Goal: Task Accomplishment & Management: Complete application form

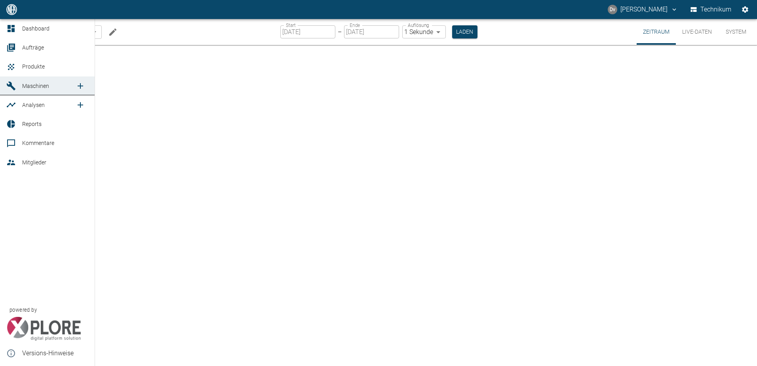
click at [48, 80] on link "Maschinen" at bounding box center [47, 85] width 95 height 19
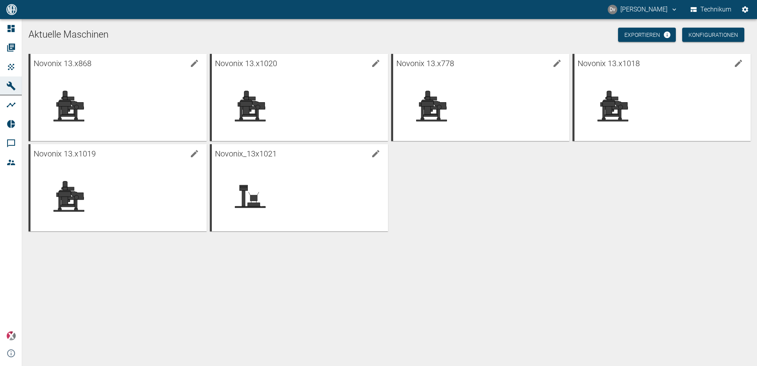
click at [552, 207] on div "Novonix 13.x868 Novonix 13.x1020 Novonix 13.x778 Novonix 13.x1018 Novonix 13.x1…" at bounding box center [387, 141] width 725 height 180
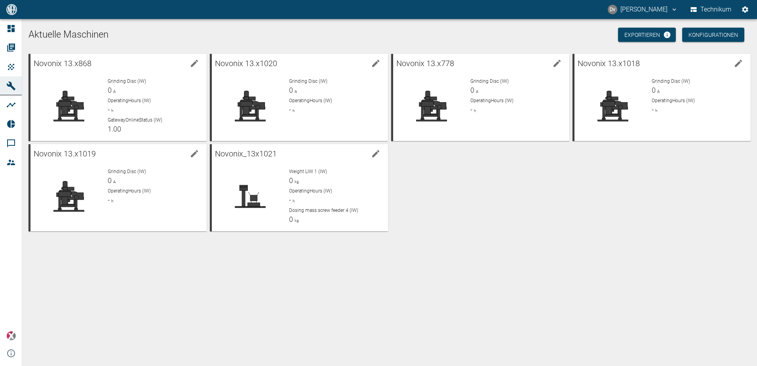
click at [527, 210] on div "Novonix 13.x868 Grinding Disc (IW) 0 A OperatingHours (IW) - h GatewayOnlineSta…" at bounding box center [387, 141] width 725 height 180
click at [334, 94] on div "Grinding Disc (IW) 0 A" at bounding box center [335, 87] width 93 height 18
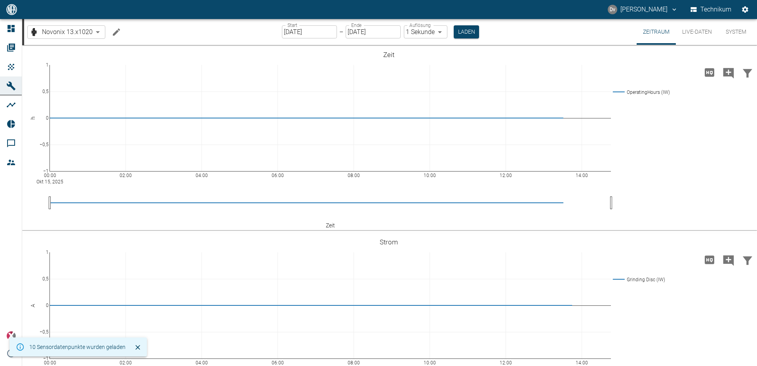
click at [705, 36] on button "Live-Daten" at bounding box center [696, 32] width 42 height 26
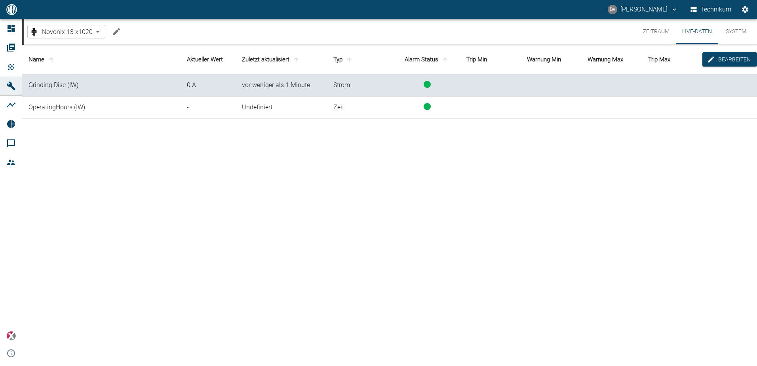
drag, startPoint x: 283, startPoint y: 178, endPoint x: 264, endPoint y: 172, distance: 19.9
click at [281, 178] on div "Name Aktueller Wert Zuletzt aktualisiert Typ Alarm Status Trip Min Warnung Min …" at bounding box center [389, 204] width 734 height 318
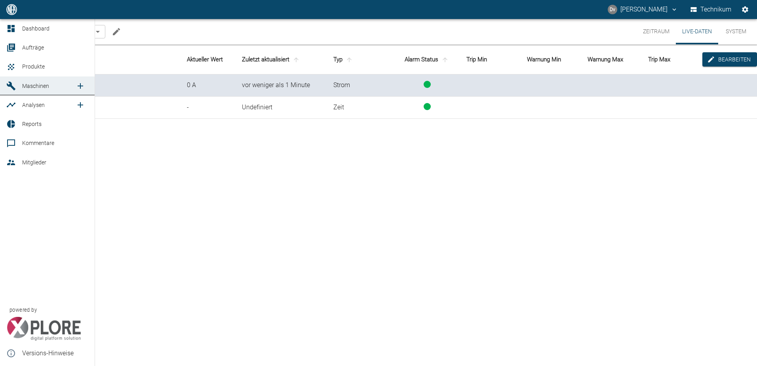
click at [30, 84] on span "Maschinen" at bounding box center [35, 86] width 27 height 6
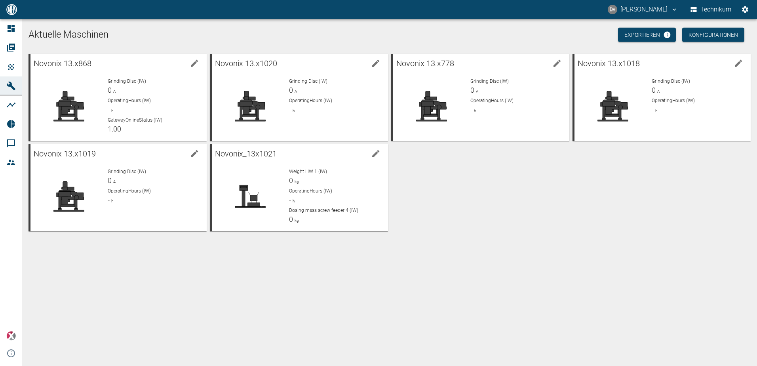
click at [537, 190] on div "Novonix 13.x868 Grinding Disc (IW) 0 A OperatingHours (IW) - h GatewayOnlineSta…" at bounding box center [387, 141] width 725 height 180
click at [550, 195] on div "Novonix 13.x868 Grinding Disc (IW) 0 A OperatingHours (IW) - h GatewayOnlineSta…" at bounding box center [387, 141] width 725 height 180
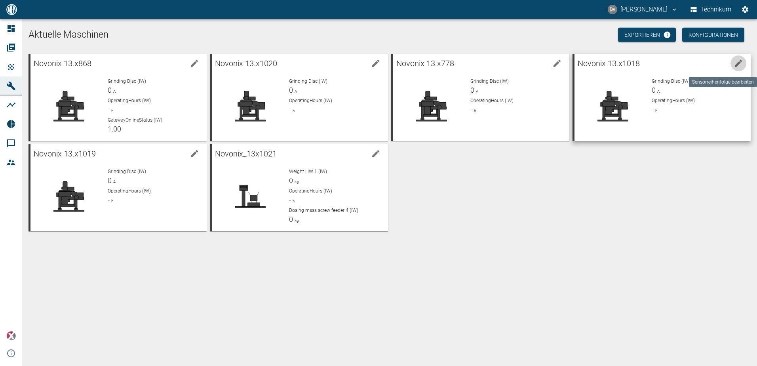
click at [739, 62] on icon "edit machine" at bounding box center [737, 63] width 7 height 7
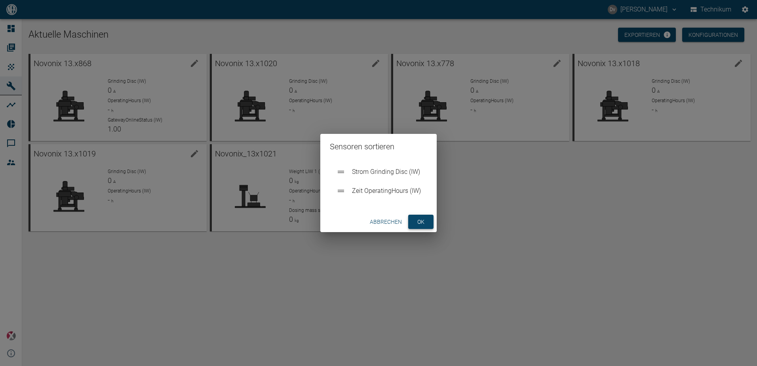
click at [423, 218] on button "ok" at bounding box center [420, 221] width 25 height 15
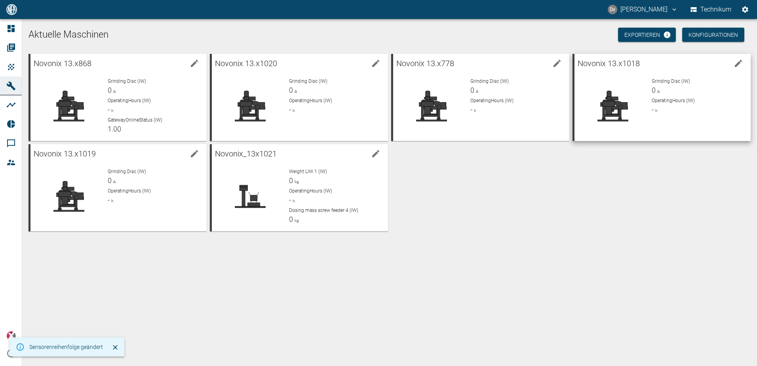
click at [664, 82] on span "Grinding Disc (IW)" at bounding box center [670, 81] width 38 height 6
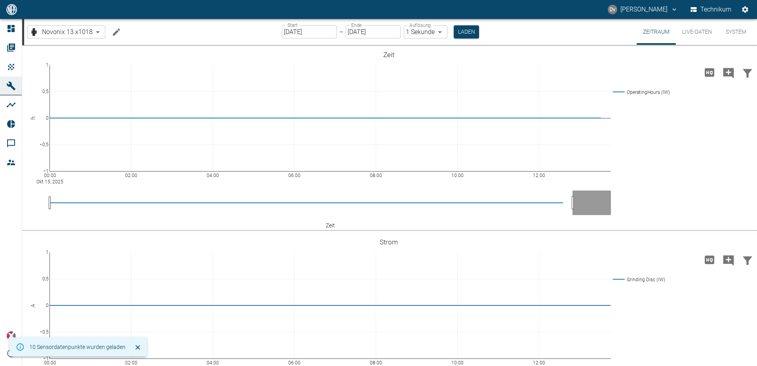
click at [118, 29] on icon "Machine bearbeiten" at bounding box center [116, 31] width 7 height 7
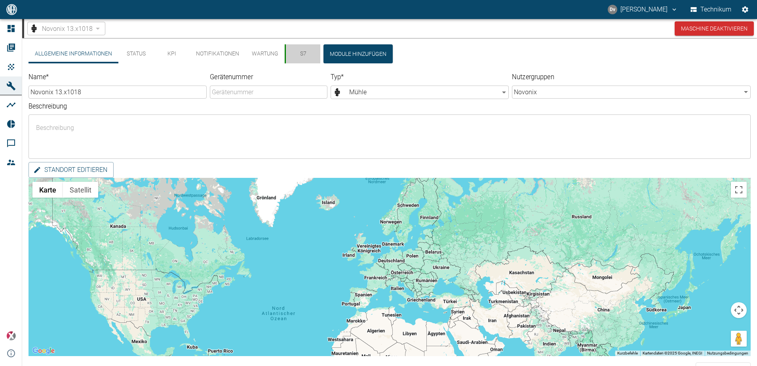
click at [302, 53] on button "S7" at bounding box center [302, 53] width 36 height 19
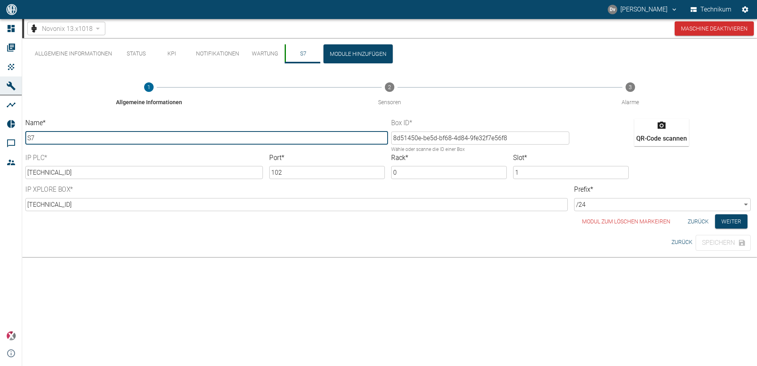
click at [87, 53] on button "Allgemeine Informationen" at bounding box center [73, 53] width 90 height 19
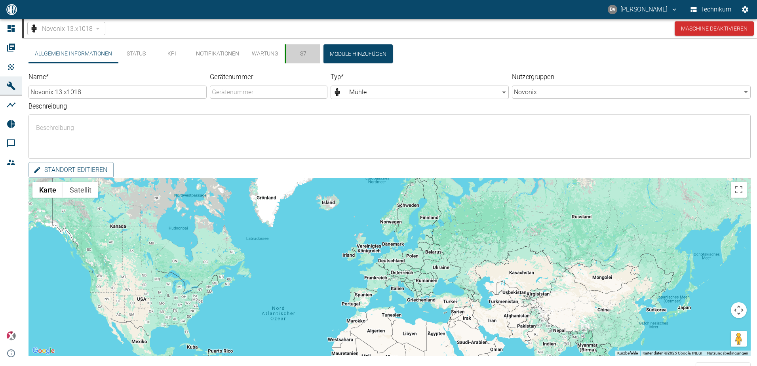
click at [301, 51] on button "S7" at bounding box center [302, 53] width 36 height 19
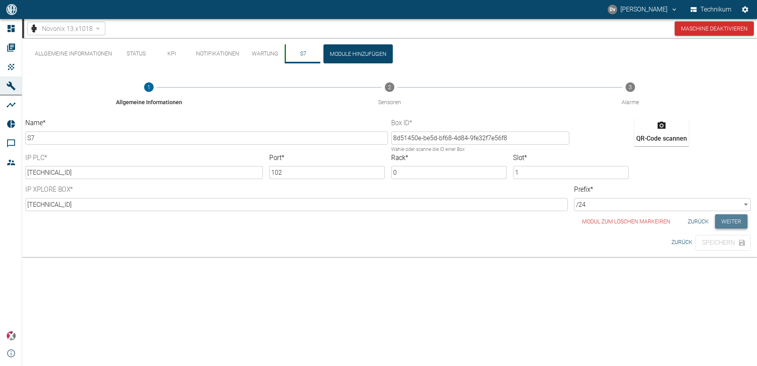
click at [734, 219] on button "Weiter" at bounding box center [731, 221] width 32 height 15
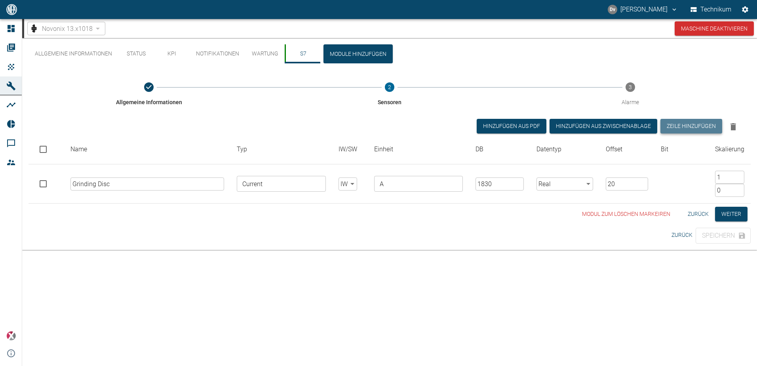
click at [691, 128] on button "Zeile hinzufügen" at bounding box center [691, 126] width 62 height 15
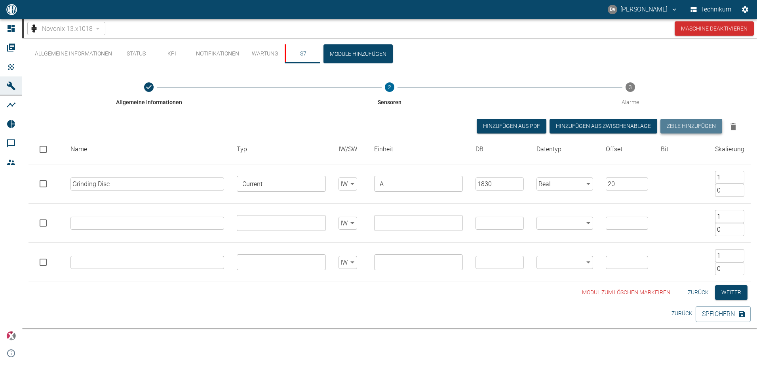
click at [691, 128] on button "Zeile hinzufügen" at bounding box center [691, 126] width 62 height 15
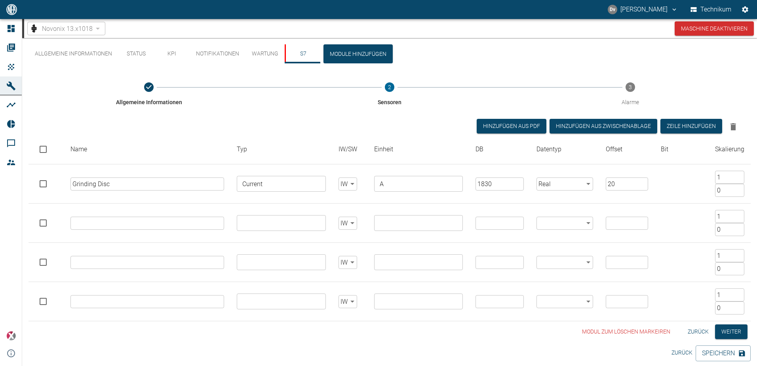
click at [159, 227] on input "text" at bounding box center [147, 222] width 154 height 13
click at [180, 350] on div "Allgemeine Informationen Status KPI Notifikationen Wartung S7 Module hinzufügen…" at bounding box center [389, 202] width 734 height 329
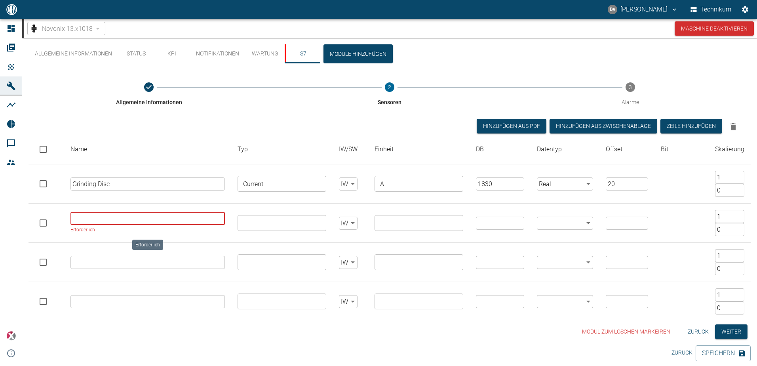
click at [89, 219] on input "Erforderlich" at bounding box center [147, 218] width 155 height 13
paste input "volumetric flow purge air mill classifier gap"
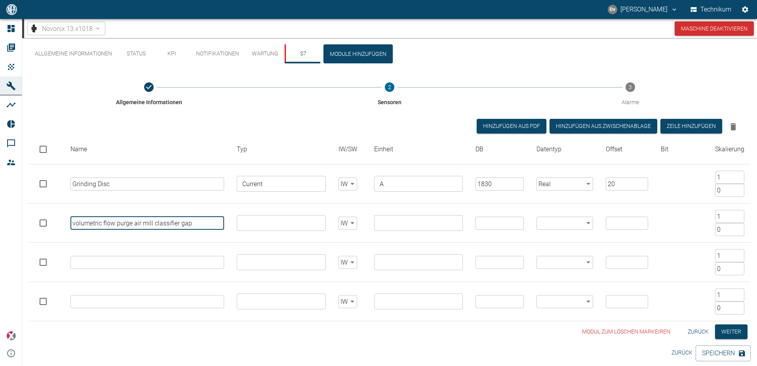
type input "volumetric flow purge air mill classifier gap"
click at [284, 222] on input "text" at bounding box center [280, 222] width 83 height 11
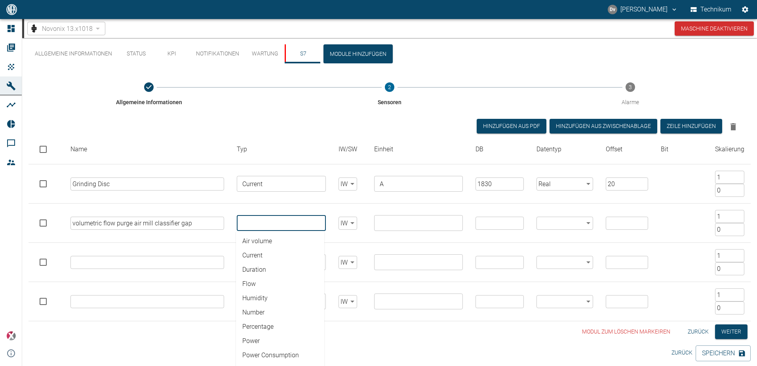
click at [263, 279] on li "Flow" at bounding box center [280, 284] width 88 height 14
type input "Flow"
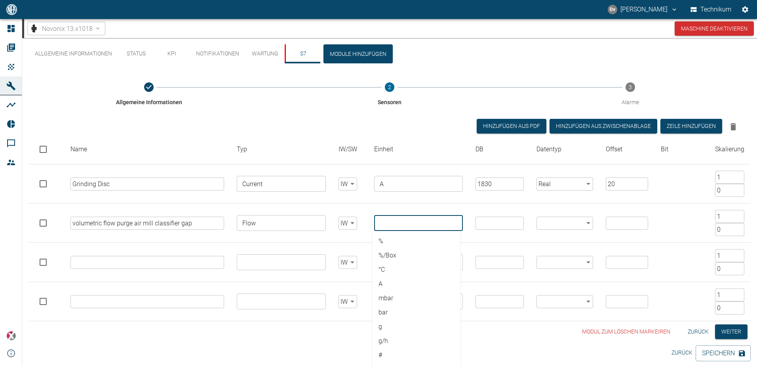
click at [397, 224] on input "text" at bounding box center [417, 222] width 83 height 11
click at [411, 312] on li "m³/min" at bounding box center [416, 312] width 88 height 14
type input "m³/min"
click at [501, 220] on input "number" at bounding box center [499, 222] width 48 height 13
type input "1830"
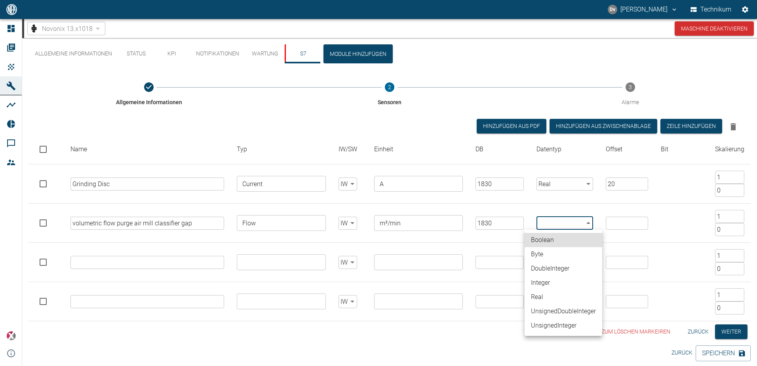
click at [586, 221] on body "Dv [PERSON_NAME] Technikum Dashboard Aufträge Produkte Maschinen Analysen Repor…" at bounding box center [378, 183] width 757 height 366
click at [557, 296] on li "Real" at bounding box center [563, 297] width 78 height 14
type input "Real"
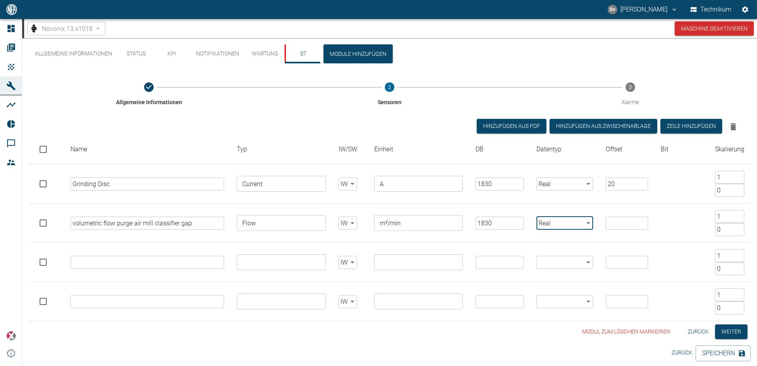
click at [625, 222] on input "number" at bounding box center [626, 222] width 42 height 13
type input "4"
click at [675, 225] on td at bounding box center [681, 222] width 54 height 39
click at [669, 216] on td at bounding box center [681, 222] width 54 height 39
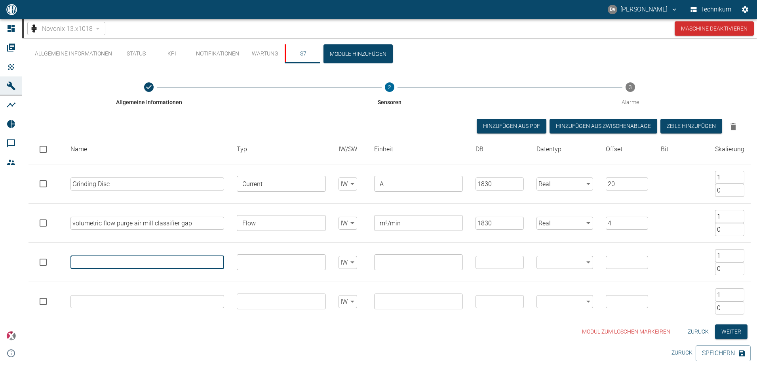
click at [119, 264] on input "text" at bounding box center [147, 262] width 154 height 13
click at [668, 217] on td at bounding box center [681, 222] width 54 height 39
click at [677, 222] on td at bounding box center [681, 222] width 54 height 39
click at [159, 259] on input "Erforderlich" at bounding box center [147, 257] width 155 height 13
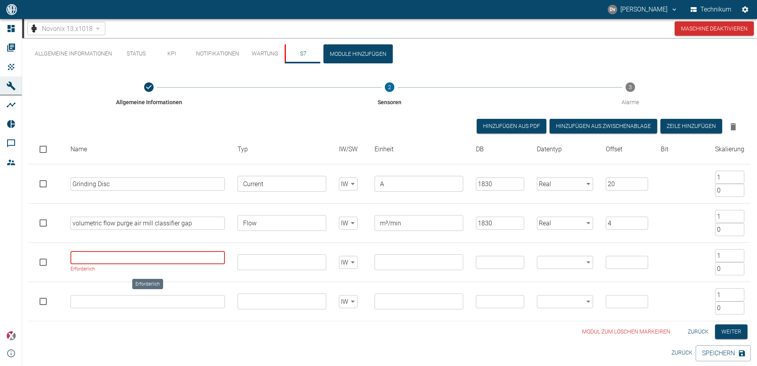
click at [161, 256] on input "Erforderlich" at bounding box center [147, 257] width 155 height 13
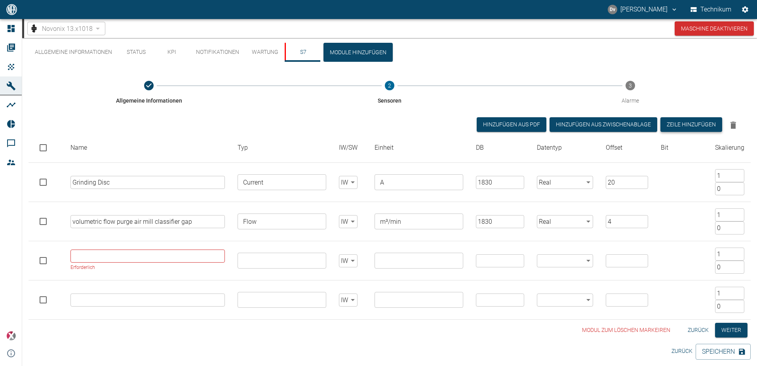
click at [695, 126] on button "Zeile hinzufügen" at bounding box center [691, 124] width 62 height 15
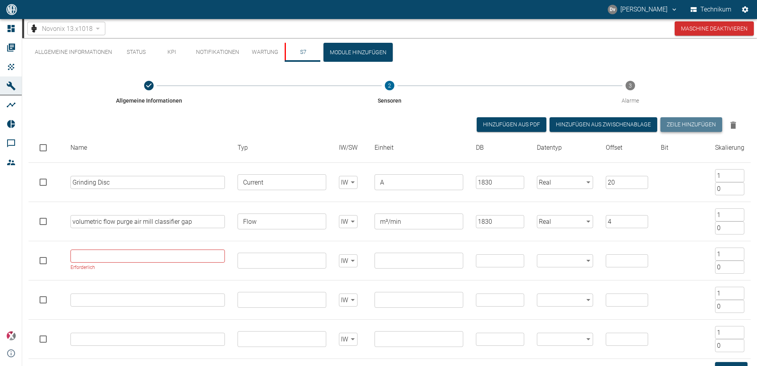
click at [695, 126] on button "Zeile hinzufügen" at bounding box center [691, 124] width 62 height 15
click at [695, 125] on button "Zeile hinzufügen" at bounding box center [691, 124] width 62 height 15
click at [696, 124] on button "Zeile hinzufügen" at bounding box center [691, 124] width 62 height 15
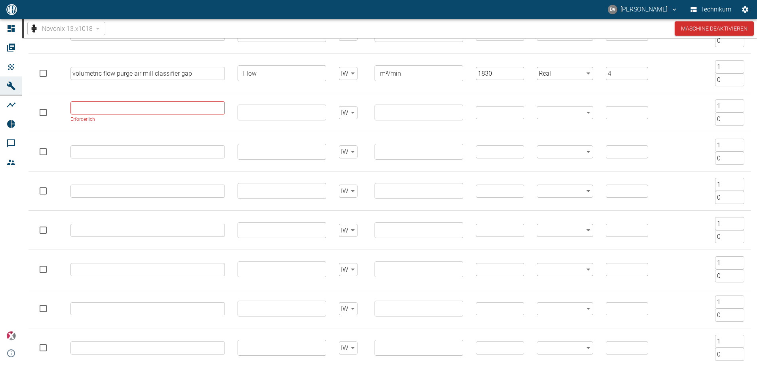
scroll to position [160, 0]
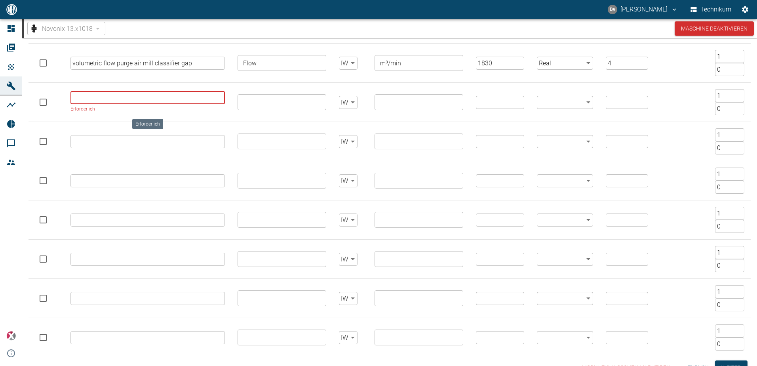
click at [101, 94] on input "Erforderlich" at bounding box center [147, 97] width 155 height 13
paste input "volumetric flow purge air mill classifier shaft"
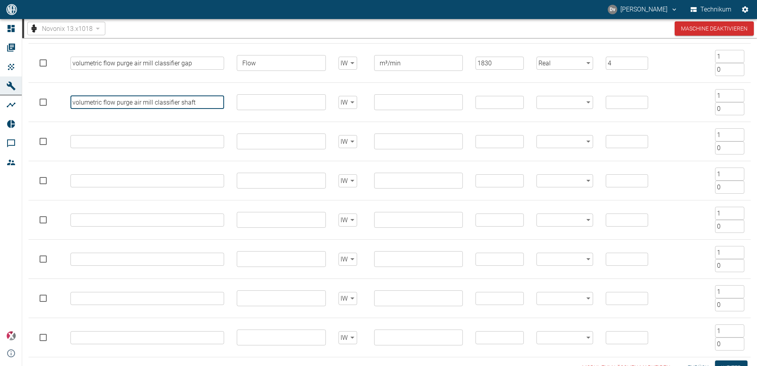
type input "volumetric flow purge air mill classifier shaft"
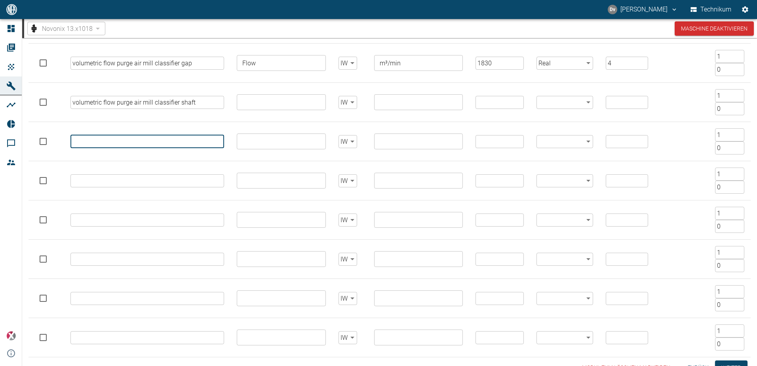
click at [117, 140] on input "text" at bounding box center [147, 141] width 154 height 13
paste input "volumetric flow system air"
type input "volumetric flow system air"
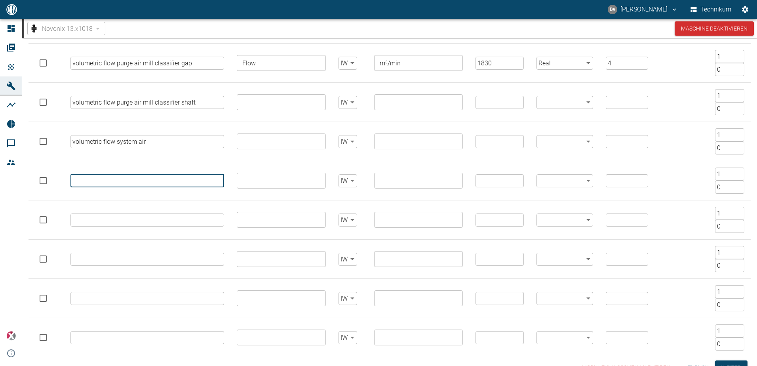
click at [122, 177] on input "text" at bounding box center [147, 180] width 154 height 13
paste input "Current dosing airlock"
type input "Current dosing airlock"
click at [110, 219] on input "text" at bounding box center [147, 219] width 154 height 13
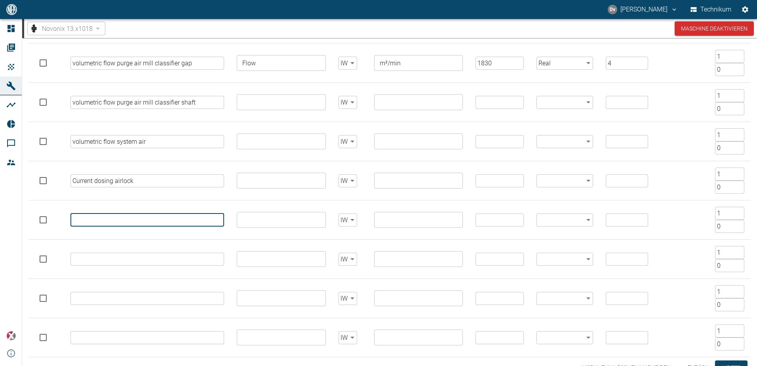
paste input "current grinding disc"
type input "current grinding disc"
drag, startPoint x: 121, startPoint y: 258, endPoint x: 126, endPoint y: 258, distance: 5.6
click at [121, 258] on input "text" at bounding box center [147, 258] width 154 height 13
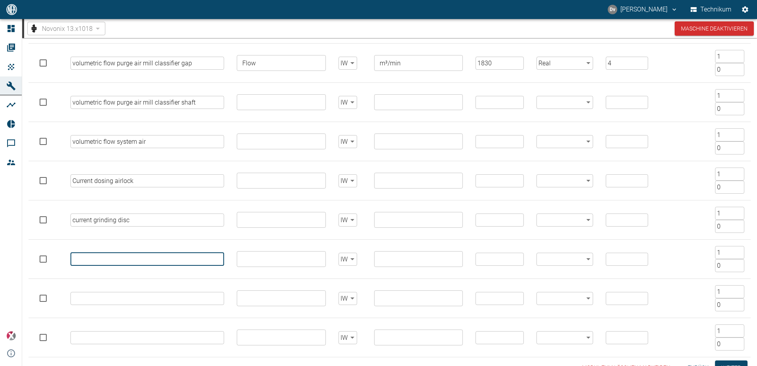
paste input "current mill classifier"
type input "current mill classifier"
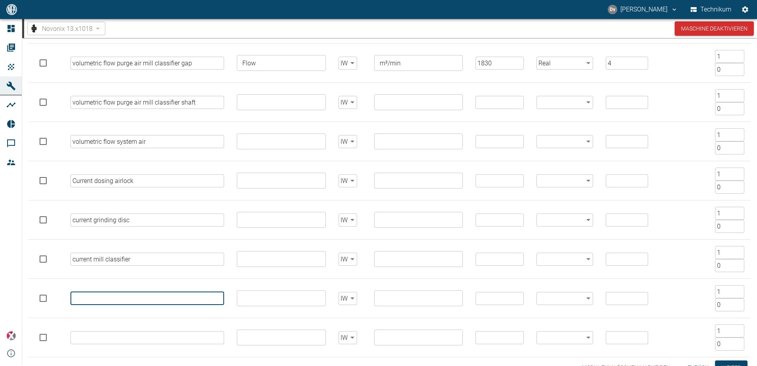
click at [91, 294] on input "text" at bounding box center [147, 298] width 154 height 13
paste input "current mill fan"
type input "current mill fan"
drag, startPoint x: 123, startPoint y: 335, endPoint x: 152, endPoint y: 334, distance: 28.1
click at [123, 335] on input "text" at bounding box center [147, 337] width 154 height 13
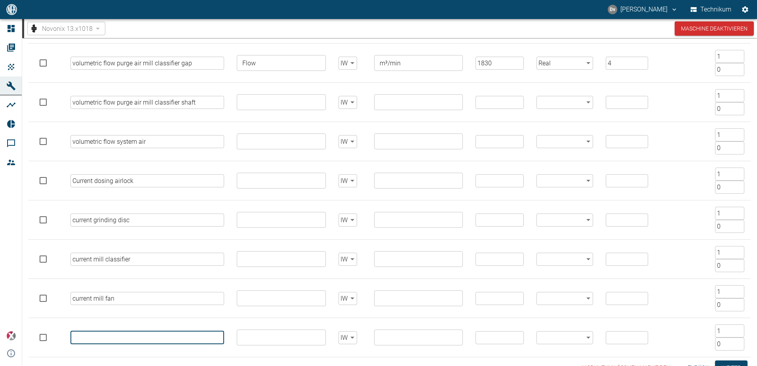
paste input "Current purge air fan for mill classifiergap"
type input "Current purge air fan for mill classifiergap"
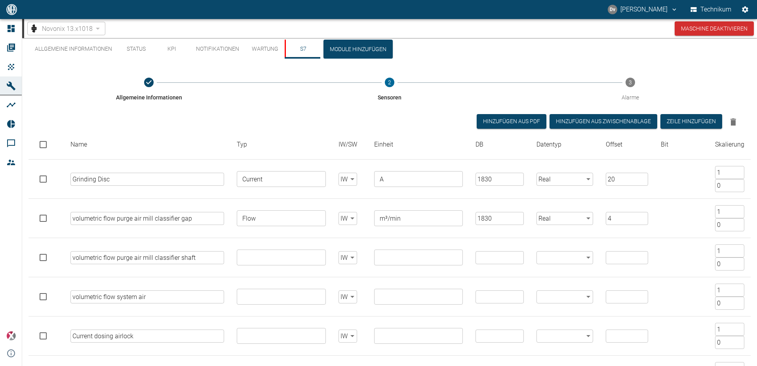
scroll to position [0, 0]
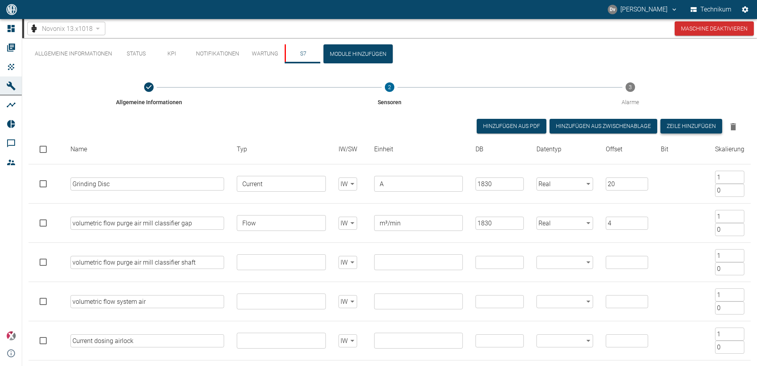
click at [695, 123] on button "Zeile hinzufügen" at bounding box center [691, 126] width 62 height 15
click at [695, 127] on button "Zeile hinzufügen" at bounding box center [691, 126] width 62 height 15
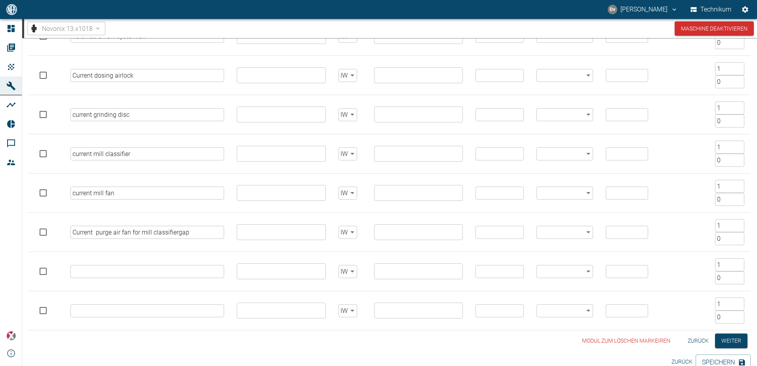
scroll to position [276, 0]
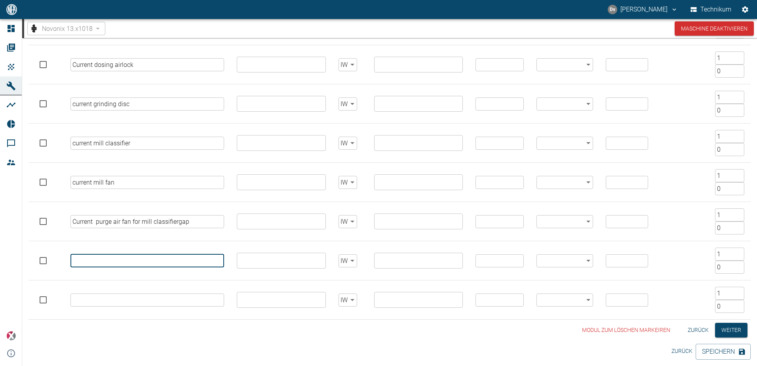
click at [150, 266] on input "text" at bounding box center [147, 260] width 154 height 13
paste input "Current purge air fan for mill classifier shaft"
type input "Current purge air fan for mill classifier shaft"
click at [83, 302] on input "text" at bounding box center [147, 299] width 154 height 13
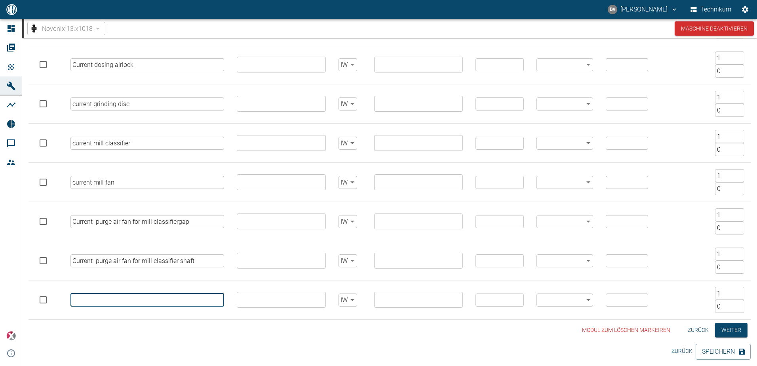
paste input "real power grinding disc"
type input "real power grinding disc"
click at [222, 322] on div "Allgemeine Informationen 2 Sensoren 3 Alarme Hinzufügen aus PDF Hinzufügen Aus …" at bounding box center [389, 67] width 722 height 540
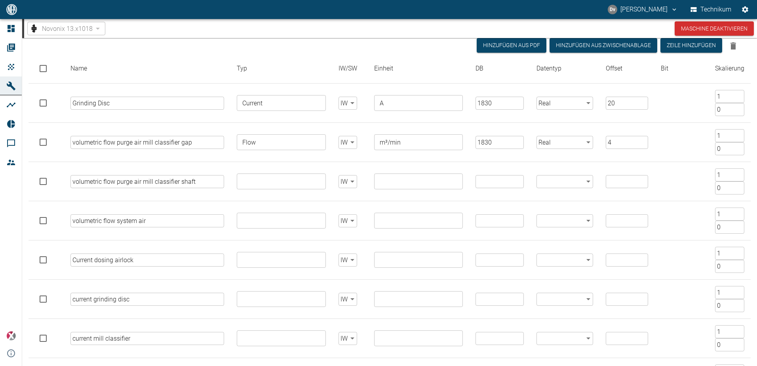
scroll to position [0, 0]
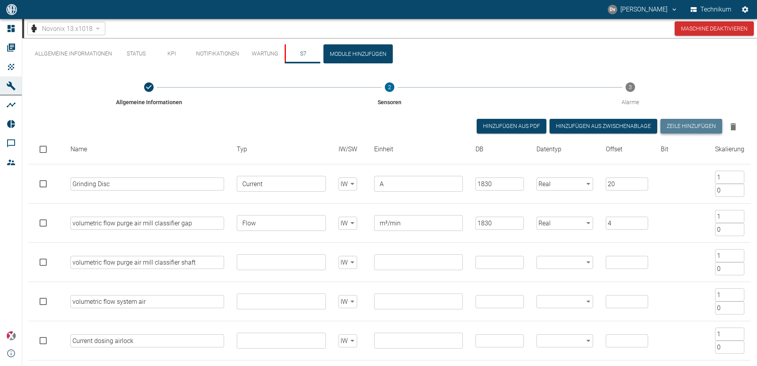
click at [687, 127] on button "Zeile hinzufügen" at bounding box center [691, 126] width 62 height 15
click at [687, 126] on button "Zeile hinzufügen" at bounding box center [691, 126] width 62 height 15
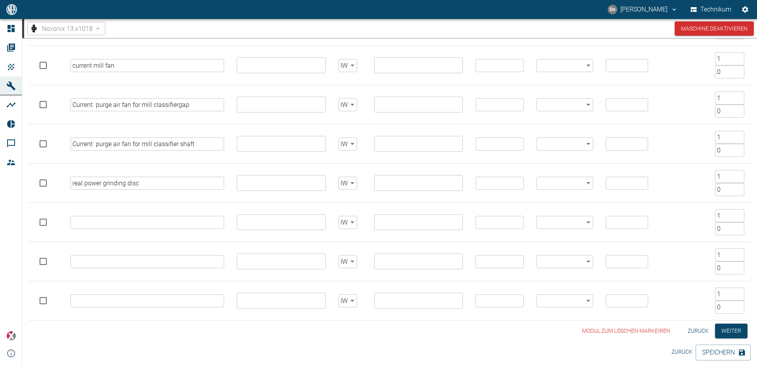
scroll to position [393, 0]
click at [95, 224] on input "text" at bounding box center [147, 221] width 154 height 13
paste input "real power mill classifier"
type input "real power mill classifier"
click at [131, 259] on input "text" at bounding box center [147, 260] width 154 height 13
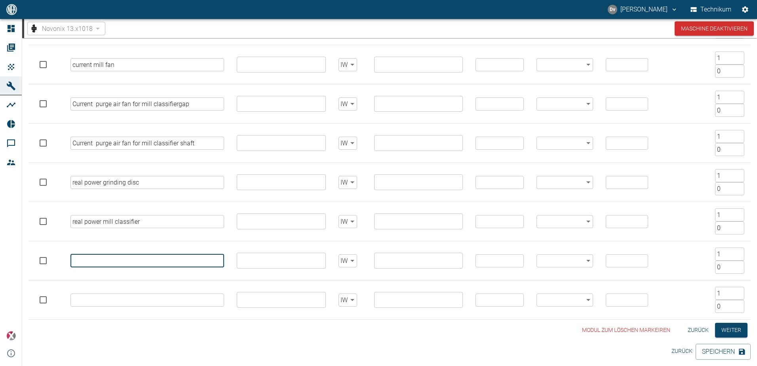
paste input "real power mill fan"
type input "real power mill fan"
drag, startPoint x: 120, startPoint y: 294, endPoint x: 161, endPoint y: 292, distance: 40.8
click at [120, 294] on input "text" at bounding box center [147, 299] width 154 height 13
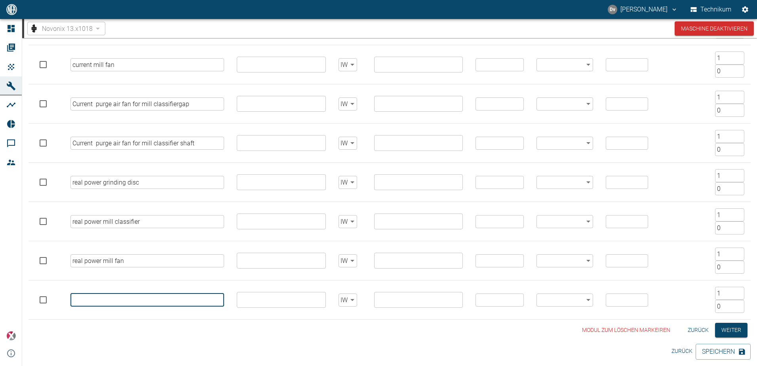
paste input "real power purge air fan for mill classifier gap"
type input "real power purge air fan for mill classifier gap"
click at [226, 323] on div "Modul zum löschen markeiren Zurück Weiter" at bounding box center [389, 329] width 722 height 15
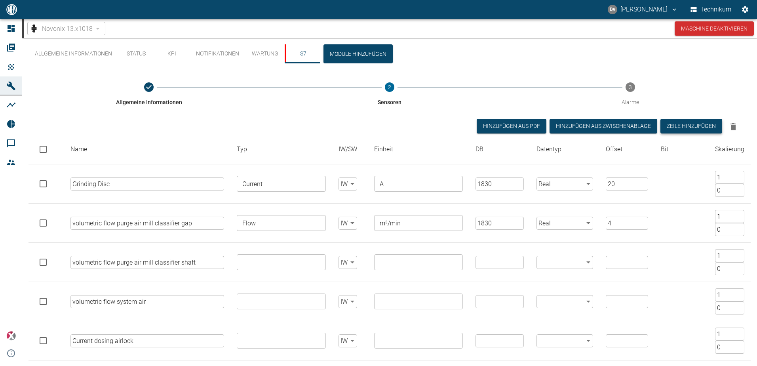
click at [694, 123] on button "Zeile hinzufügen" at bounding box center [691, 126] width 62 height 15
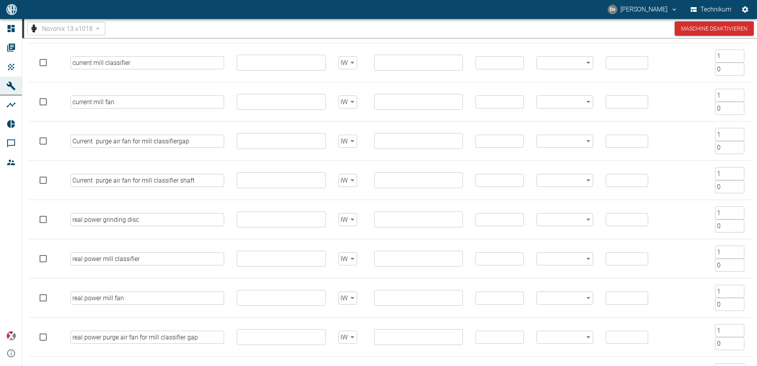
scroll to position [589, 0]
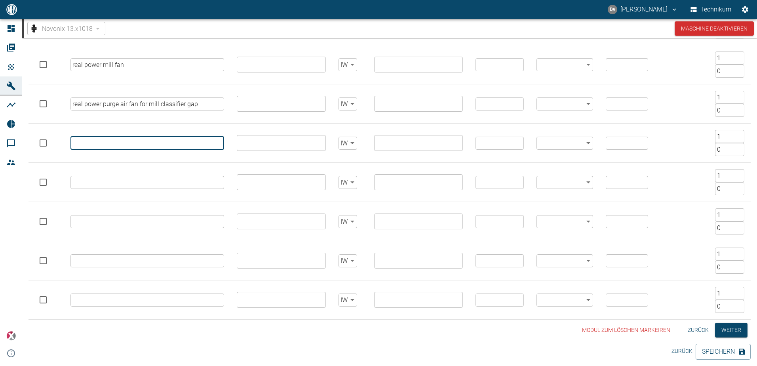
click at [120, 141] on input "text" at bounding box center [147, 143] width 154 height 13
paste input "real power purge air fan for mill classifier shaft"
type input "real power purge air fan for mill classifier shaft"
drag, startPoint x: 111, startPoint y: 178, endPoint x: 135, endPoint y: 180, distance: 23.9
click at [111, 178] on input "text" at bounding box center [147, 182] width 154 height 13
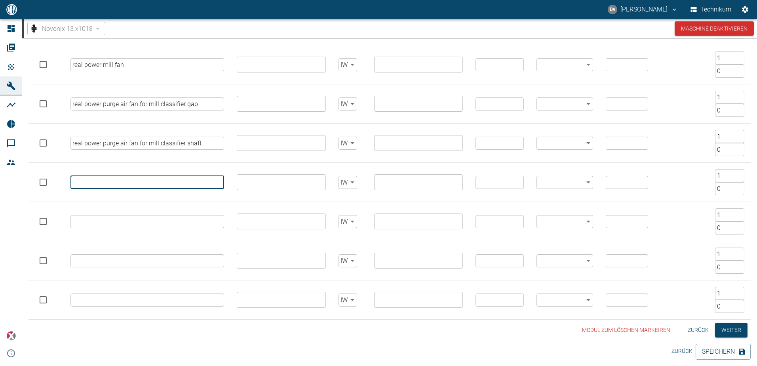
paste input "Pressure main filter raw gas"
type input "Pressure main filter raw gas"
click at [91, 220] on input "text" at bounding box center [147, 221] width 154 height 13
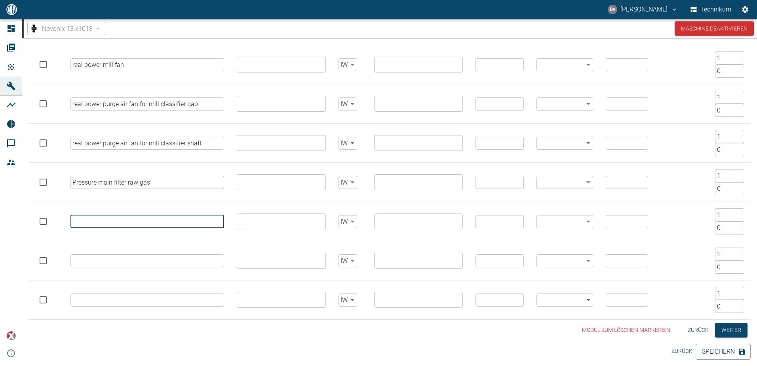
paste input "Pressure main filter clean gas"
type input "Pressure main filter clean gas"
click at [139, 256] on input "text" at bounding box center [147, 260] width 154 height 13
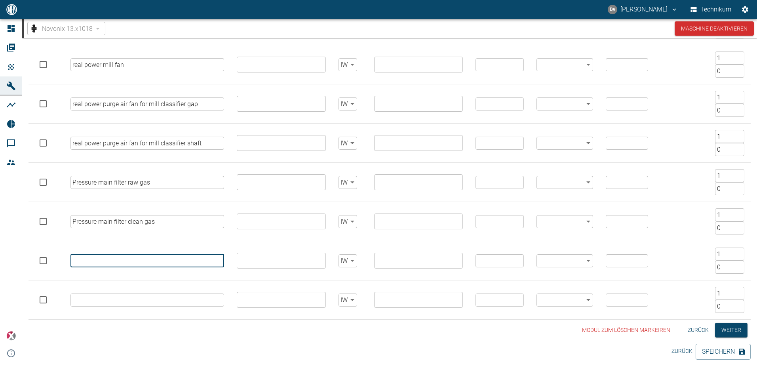
paste input "Difference pressure main filter"
type input "Difference pressure main filter"
click at [185, 303] on input "text" at bounding box center [147, 299] width 154 height 13
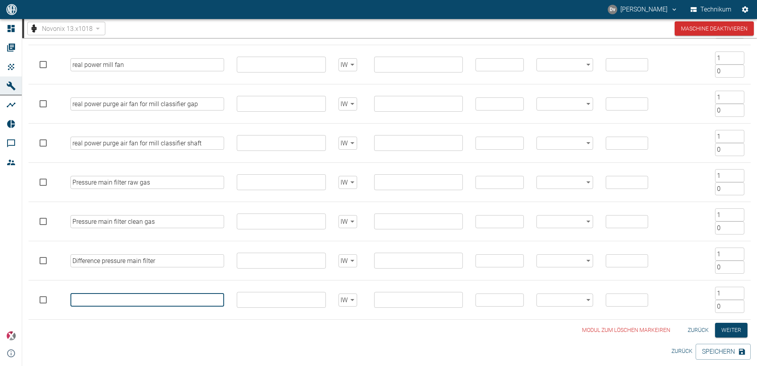
paste input "Pressure compressed air main filter cleaning"
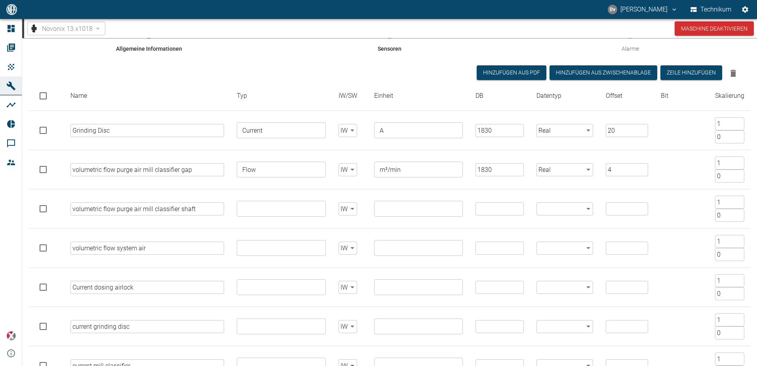
scroll to position [0, 0]
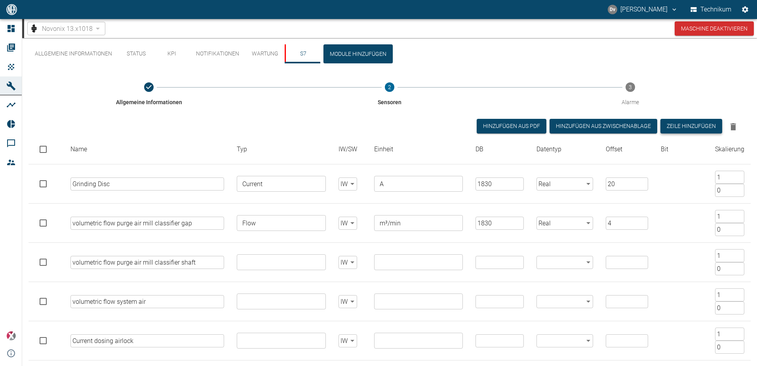
type input "Pressure compressed air main filter cleaning"
click at [688, 125] on button "Zeile hinzufügen" at bounding box center [691, 126] width 62 height 15
type input "false"
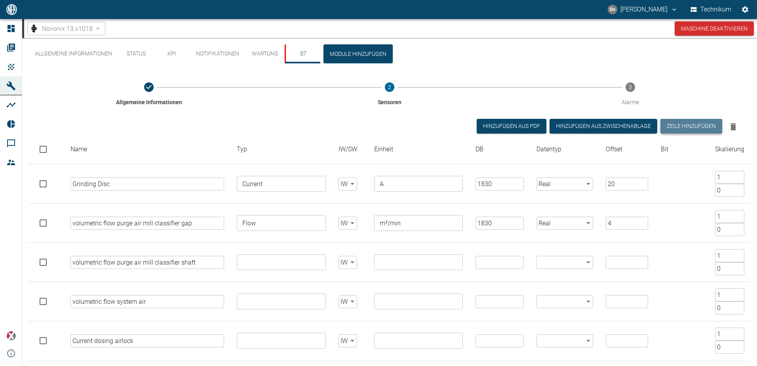
type input "1"
type input "0"
click at [688, 125] on button "Zeile hinzufügen" at bounding box center [691, 126] width 62 height 15
click at [688, 124] on button "Zeile hinzufügen" at bounding box center [691, 126] width 62 height 15
click at [689, 123] on button "Zeile hinzufügen" at bounding box center [691, 126] width 62 height 15
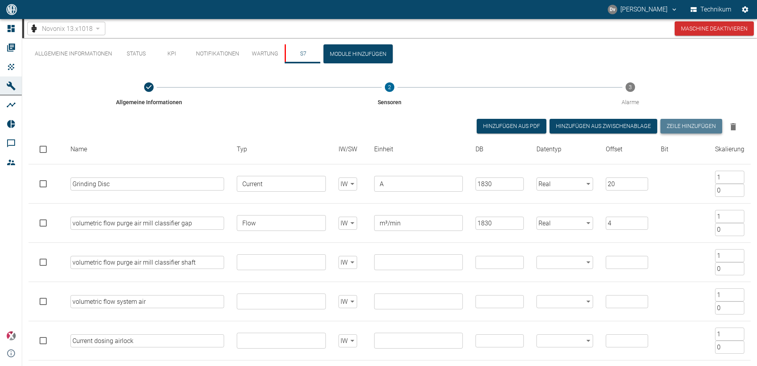
type input "false"
type input "1"
type input "0"
click at [691, 123] on button "Zeile hinzufügen" at bounding box center [691, 126] width 62 height 15
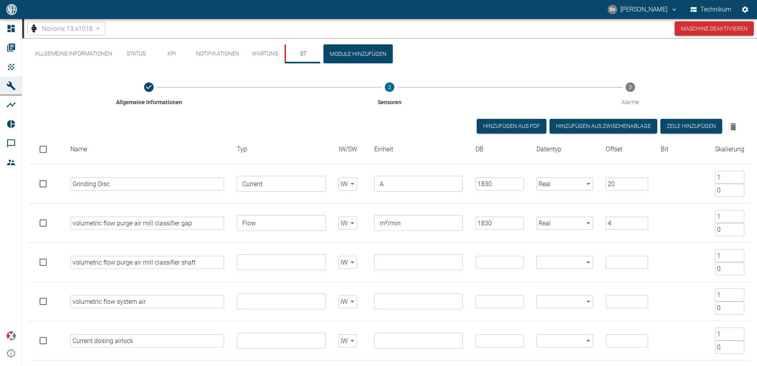
type input "false"
type input "1"
type input "0"
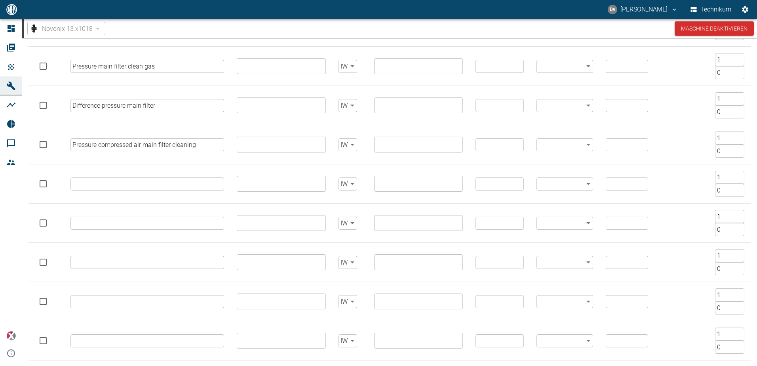
scroll to position [784, 0]
click at [150, 144] on input "text" at bounding box center [147, 144] width 154 height 13
paste input "Dust Emissions"
type input "Dust Emissions"
click at [125, 182] on input "text" at bounding box center [147, 183] width 154 height 13
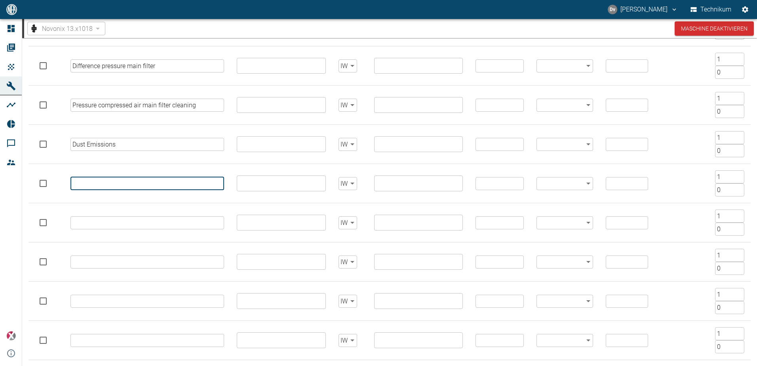
paste input "Speed dosing airlock"
type input "Speed dosing airlock"
click at [86, 221] on input "text" at bounding box center [147, 222] width 154 height 13
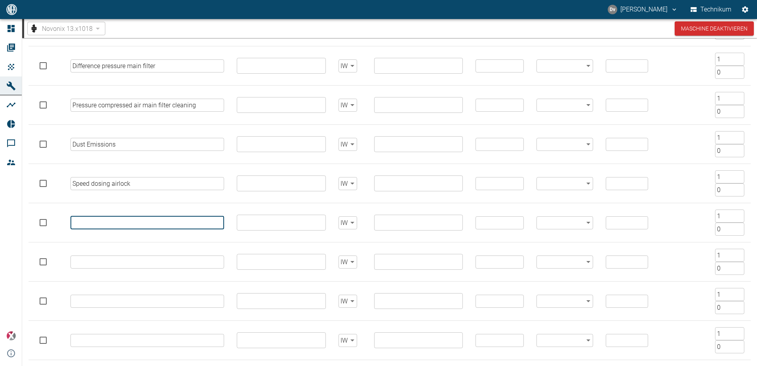
paste input "Speed grinding disc"
type input "Speed grinding disc"
click at [135, 262] on input "text" at bounding box center [147, 261] width 154 height 13
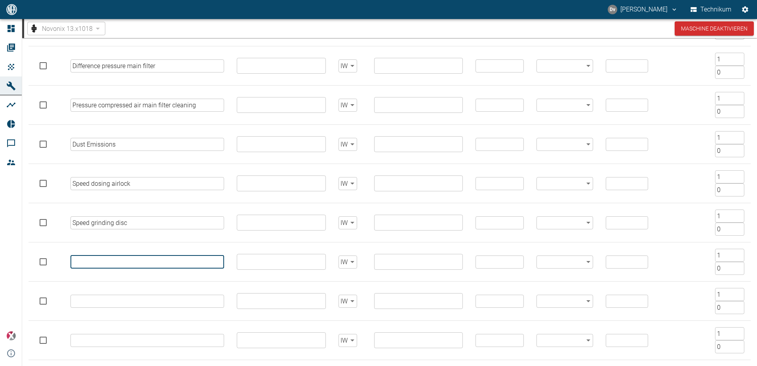
paste input "Speed Mill classifier"
type input "Speed Mill classifier"
click at [140, 299] on input "text" at bounding box center [147, 300] width 154 height 13
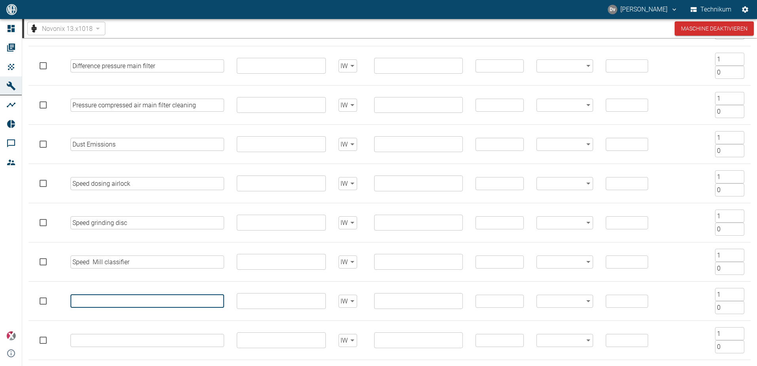
paste input "Speed purge air fan for mill classifier gap"
type input "Speed purge air fan for mill classifier gap"
click at [146, 336] on input "text" at bounding box center [147, 340] width 154 height 13
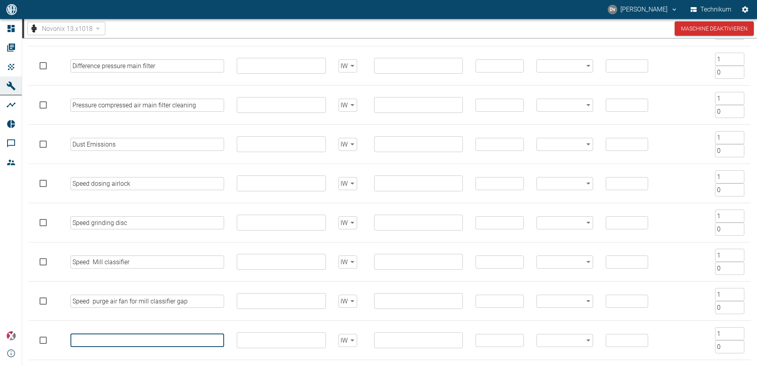
paste input "Speed purge air fan for mill classifier shaft"
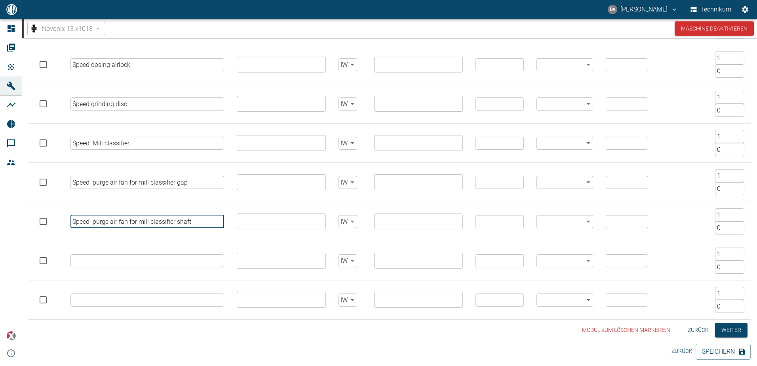
type input "Speed purge air fan for mill classifier shaft"
click at [156, 262] on input "text" at bounding box center [147, 260] width 154 height 13
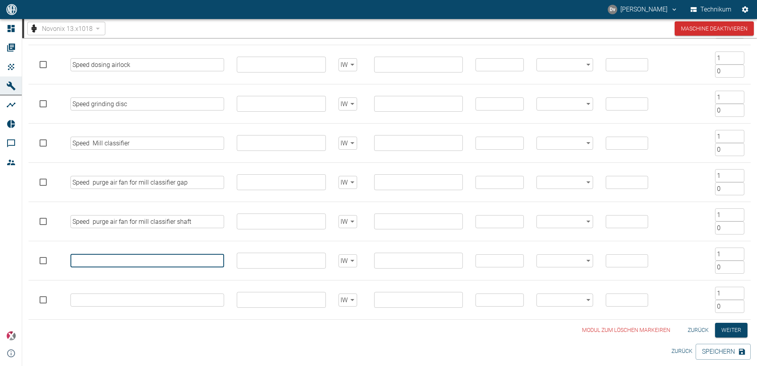
paste input "speed fan"
type input "speed fan"
click at [144, 302] on input "text" at bounding box center [147, 299] width 154 height 13
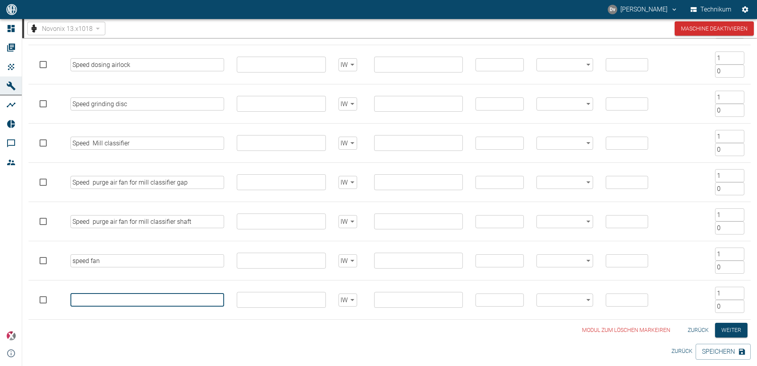
paste input "temperature system air"
type input "temperature system air"
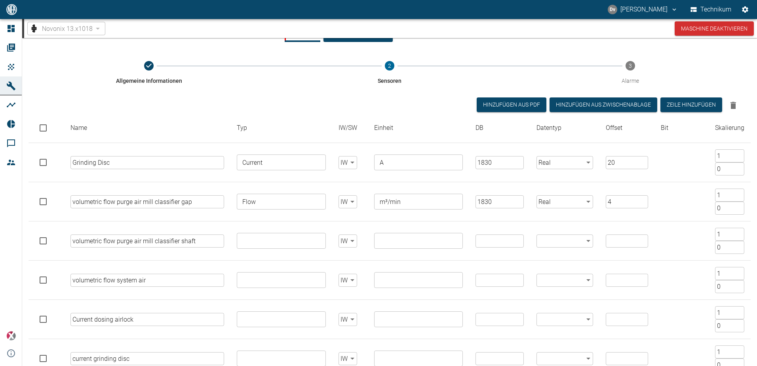
scroll to position [0, 0]
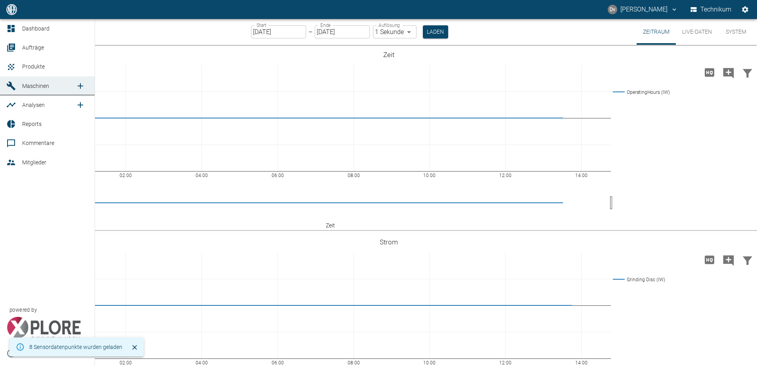
click at [42, 82] on span "Maschinen" at bounding box center [48, 85] width 53 height 9
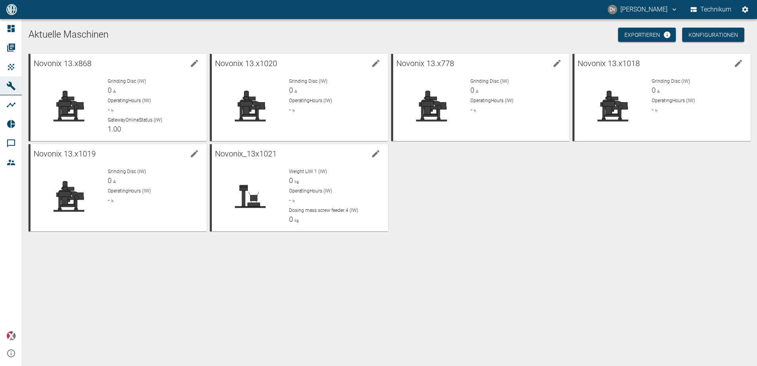
click at [489, 172] on div "Novonix 13.x868 Grinding Disc (IW) 0 A OperatingHours (IW) - h GatewayOnlineSta…" at bounding box center [387, 141] width 725 height 180
click at [495, 174] on div "Novonix 13.x868 Grinding Disc (IW) 0 A OperatingHours (IW) - h GatewayOnlineSta…" at bounding box center [387, 141] width 725 height 180
click at [549, 190] on div "Novonix 13.x868 Grinding Disc (IW) 0 A OperatingHours (IW) - h GatewayOnlineSta…" at bounding box center [387, 141] width 725 height 180
click at [163, 78] on p "Grinding Disc (IW)" at bounding box center [154, 81] width 93 height 7
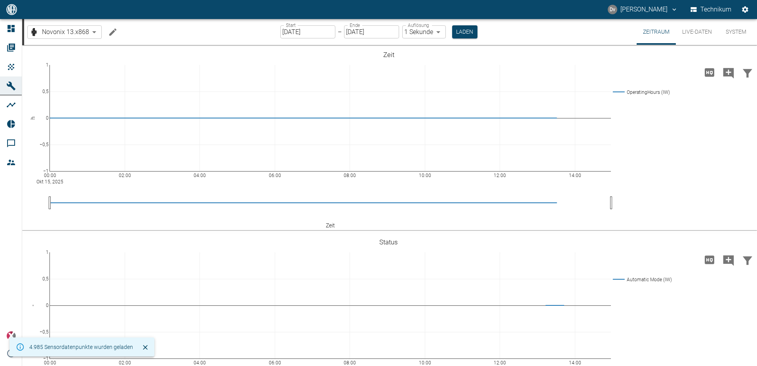
click at [113, 32] on icon "Machine bearbeiten" at bounding box center [112, 31] width 9 height 9
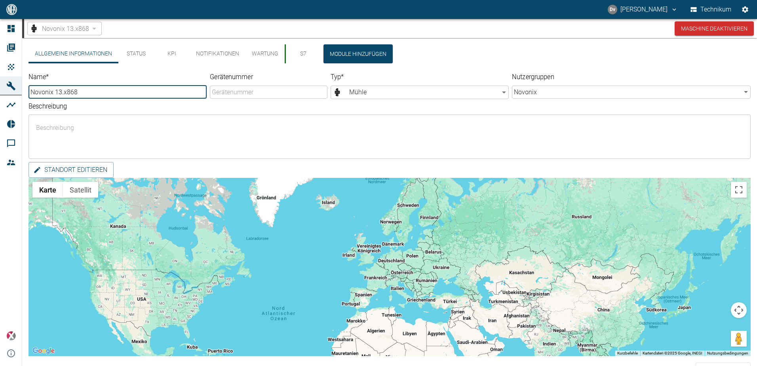
click at [298, 49] on button "S7" at bounding box center [302, 53] width 36 height 19
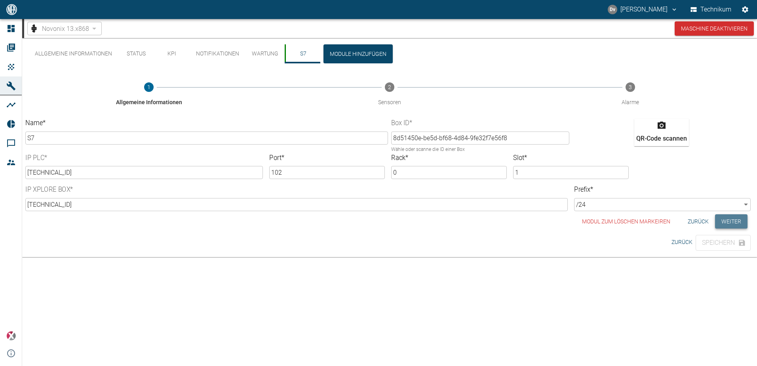
click at [737, 222] on button "Weiter" at bounding box center [731, 221] width 32 height 15
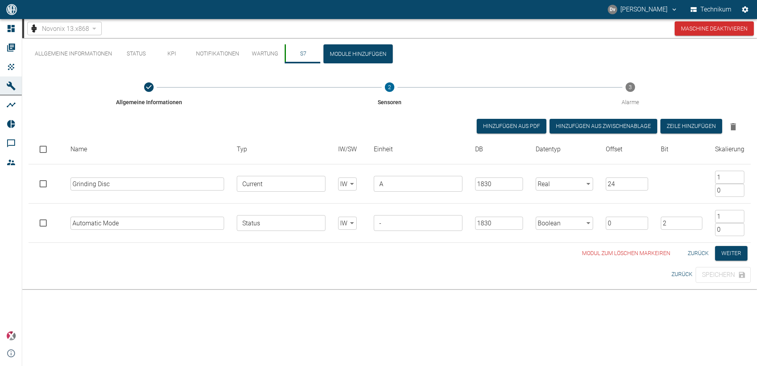
click at [256, 264] on div "Allgemeine Informationen Status KPI Notifikationen Wartung S7 Module hinzufügen…" at bounding box center [389, 154] width 734 height 232
click at [247, 266] on div "Allgemeine Informationen Status KPI Notifikationen Wartung S7 Module hinzufügen…" at bounding box center [389, 154] width 734 height 232
click at [655, 6] on button "Dv Daniel van Aalst" at bounding box center [642, 9] width 72 height 14
click at [742, 7] on div at bounding box center [378, 183] width 757 height 366
click at [745, 10] on icon "Einstellungen" at bounding box center [745, 10] width 8 height 8
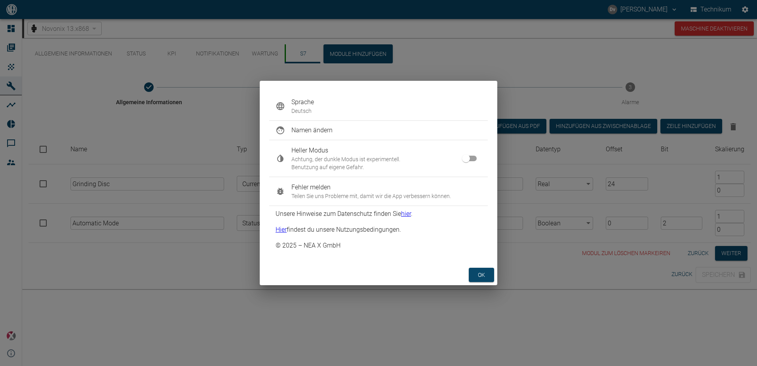
drag, startPoint x: 481, startPoint y: 271, endPoint x: 487, endPoint y: 271, distance: 5.9
click at [481, 271] on button "ok" at bounding box center [480, 274] width 25 height 15
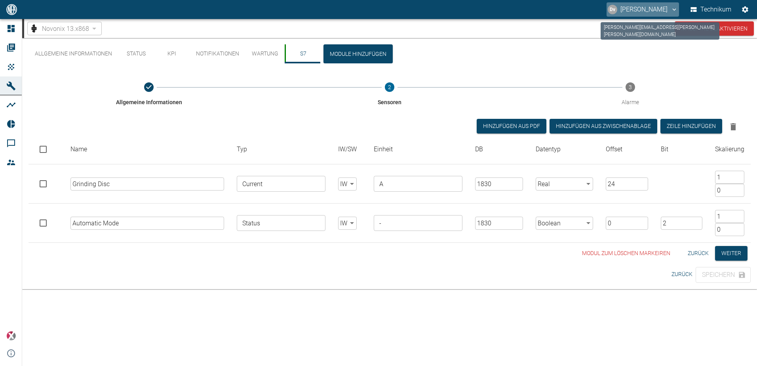
click at [663, 4] on button "Dv Daniel van Aalst" at bounding box center [642, 9] width 72 height 14
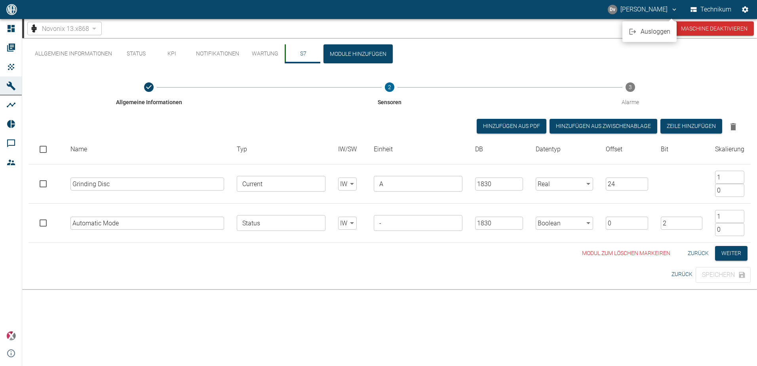
click at [619, 9] on div at bounding box center [378, 183] width 757 height 366
click at [609, 7] on div "Dv" at bounding box center [611, 9] width 9 height 9
click at [653, 7] on div at bounding box center [378, 183] width 757 height 366
click at [669, 8] on button "Dv Daniel van Aalst" at bounding box center [642, 9] width 72 height 14
click at [137, 311] on div at bounding box center [378, 183] width 757 height 366
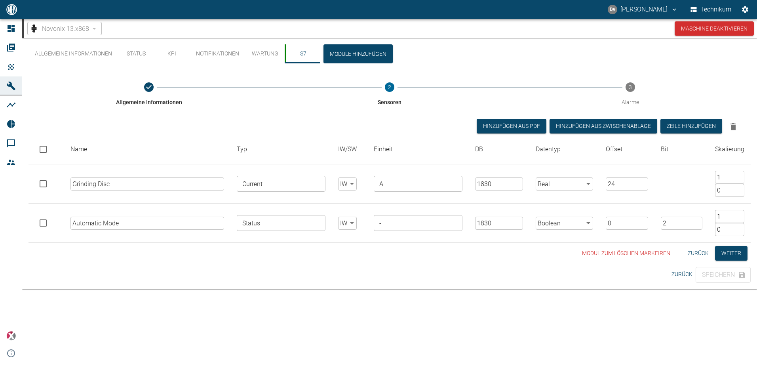
click at [261, 259] on div "Modul zum löschen markeiren Zurück Weiter" at bounding box center [389, 253] width 722 height 15
click at [437, 40] on div "Allgemeine Informationen Status KPI Notifikationen Wartung S7 Module hinzufügen…" at bounding box center [389, 154] width 734 height 232
